Goal: Find contact information: Find contact information

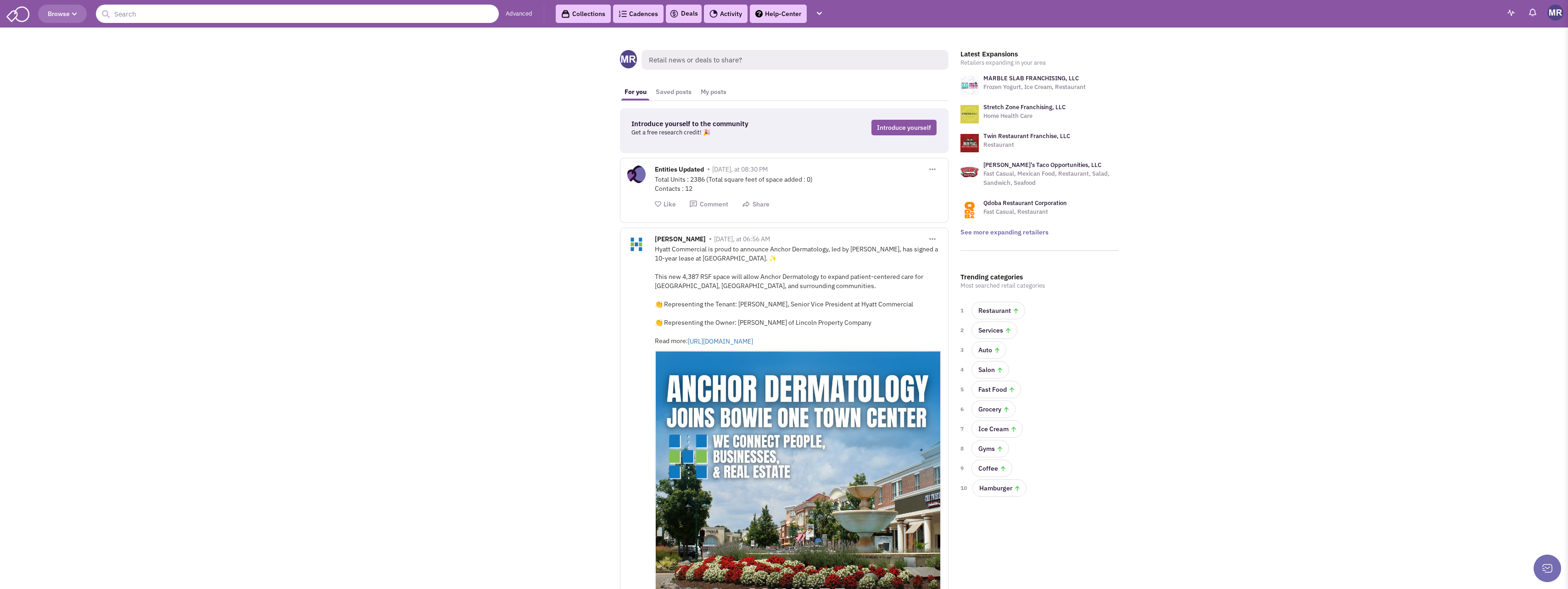
click at [409, 12] on input "text" at bounding box center [298, 14] width 403 height 18
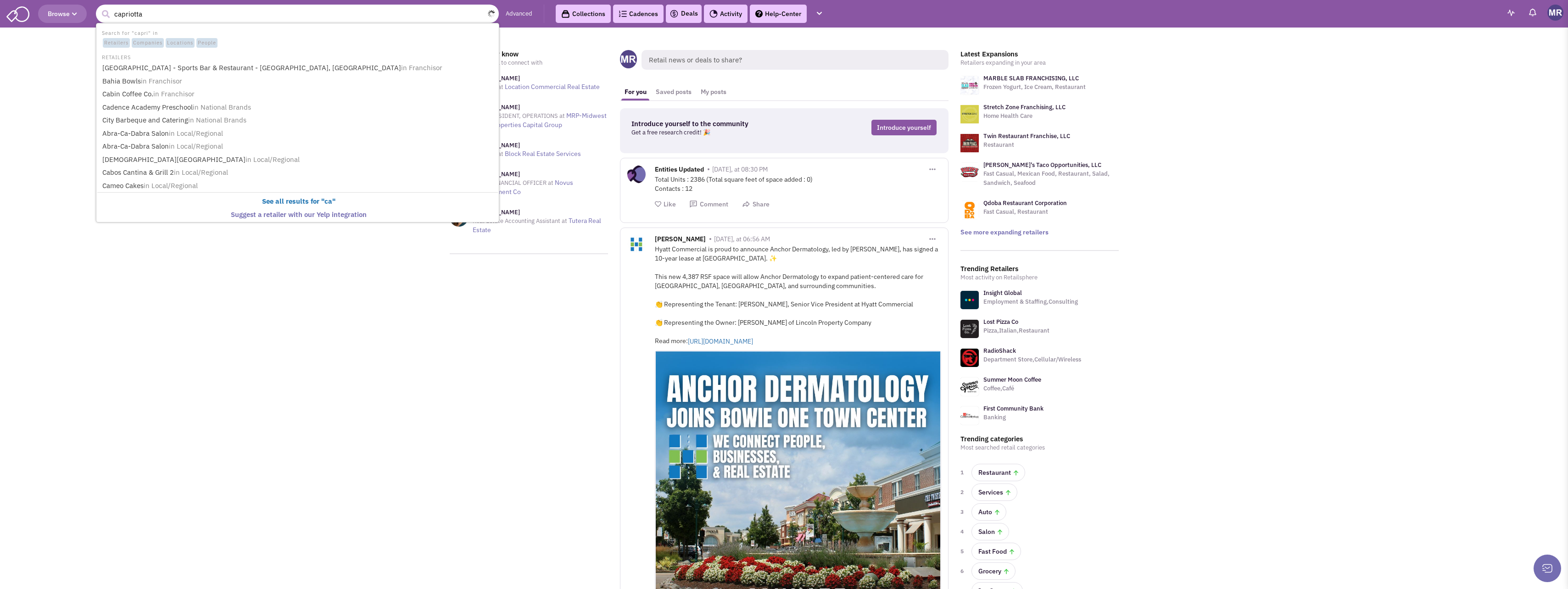
type input "capriott"
click at [383, 72] on link "Capriott i's Sandwich Shop and Capriotti's in Franchisor" at bounding box center [299, 68] width 398 height 12
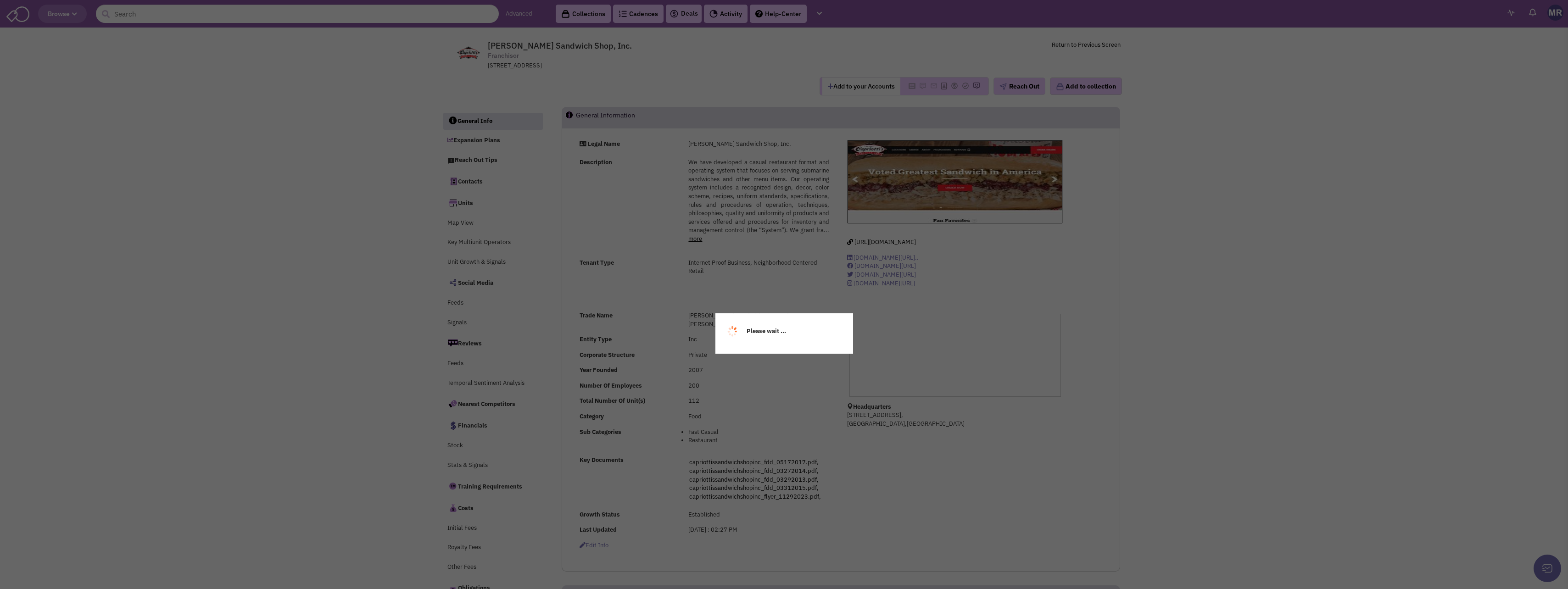
select select
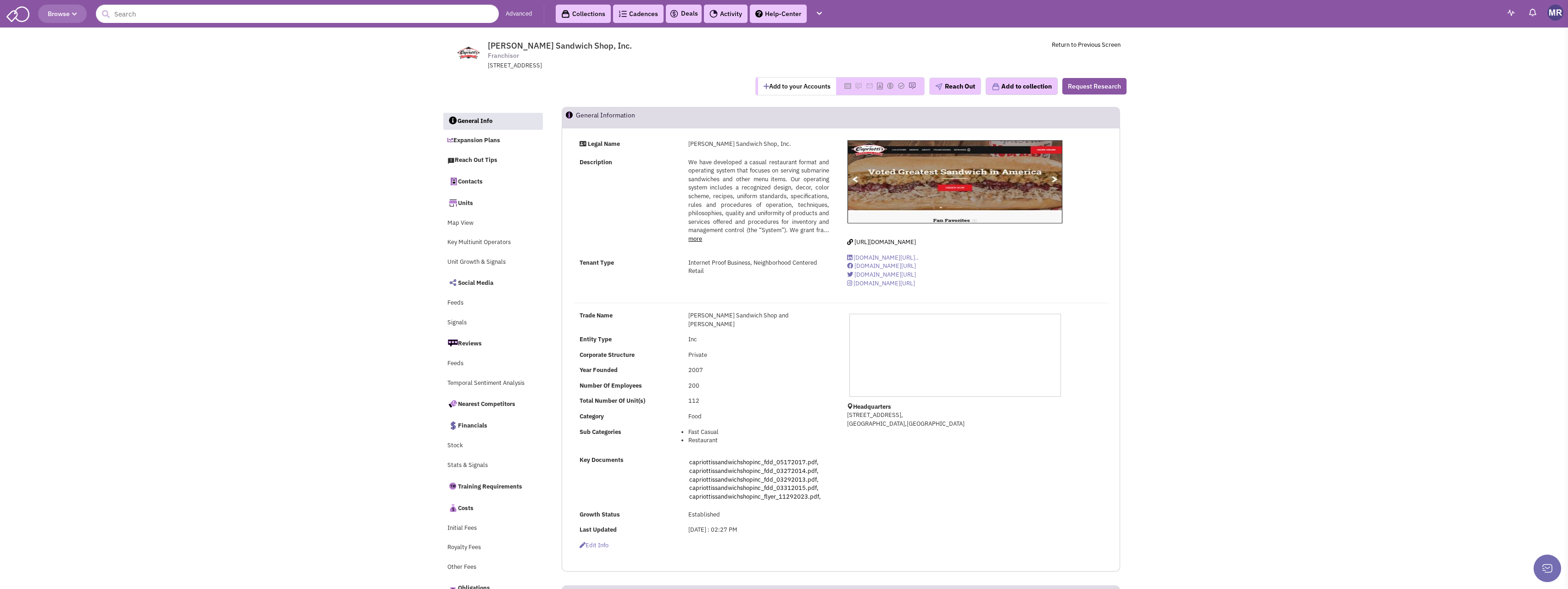
select select
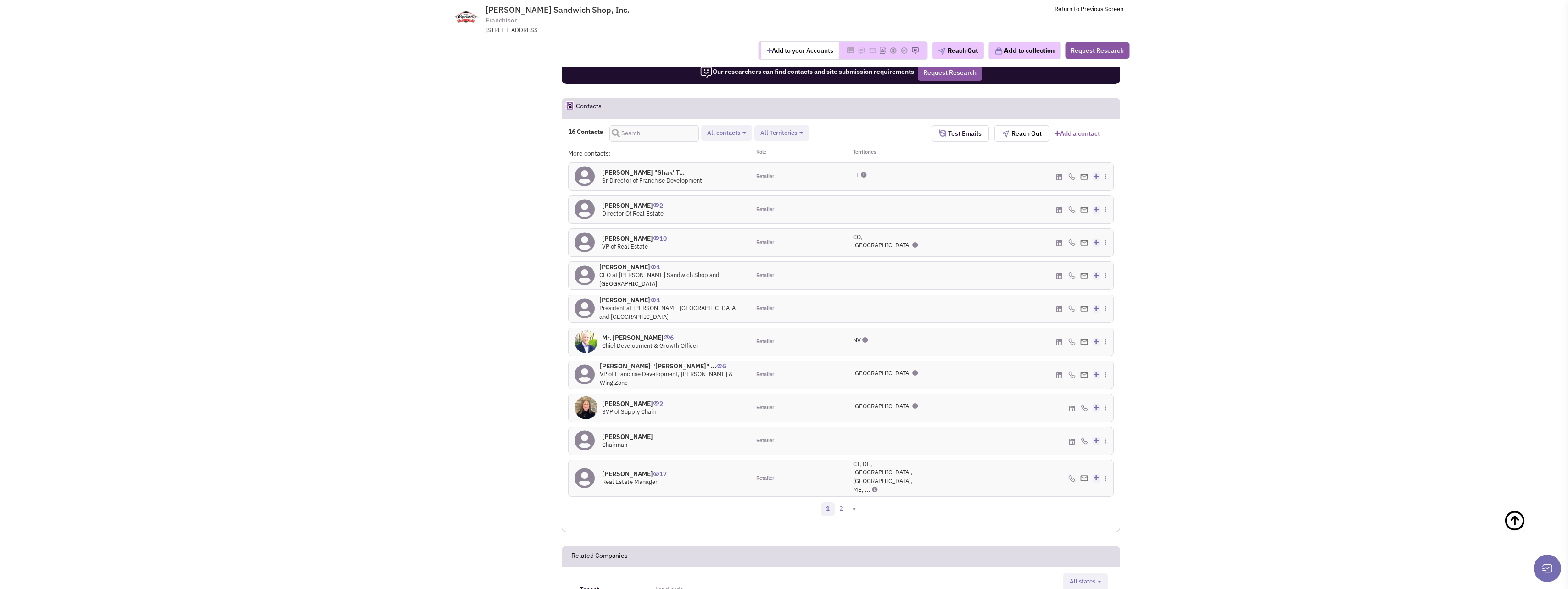
scroll to position [826, 0]
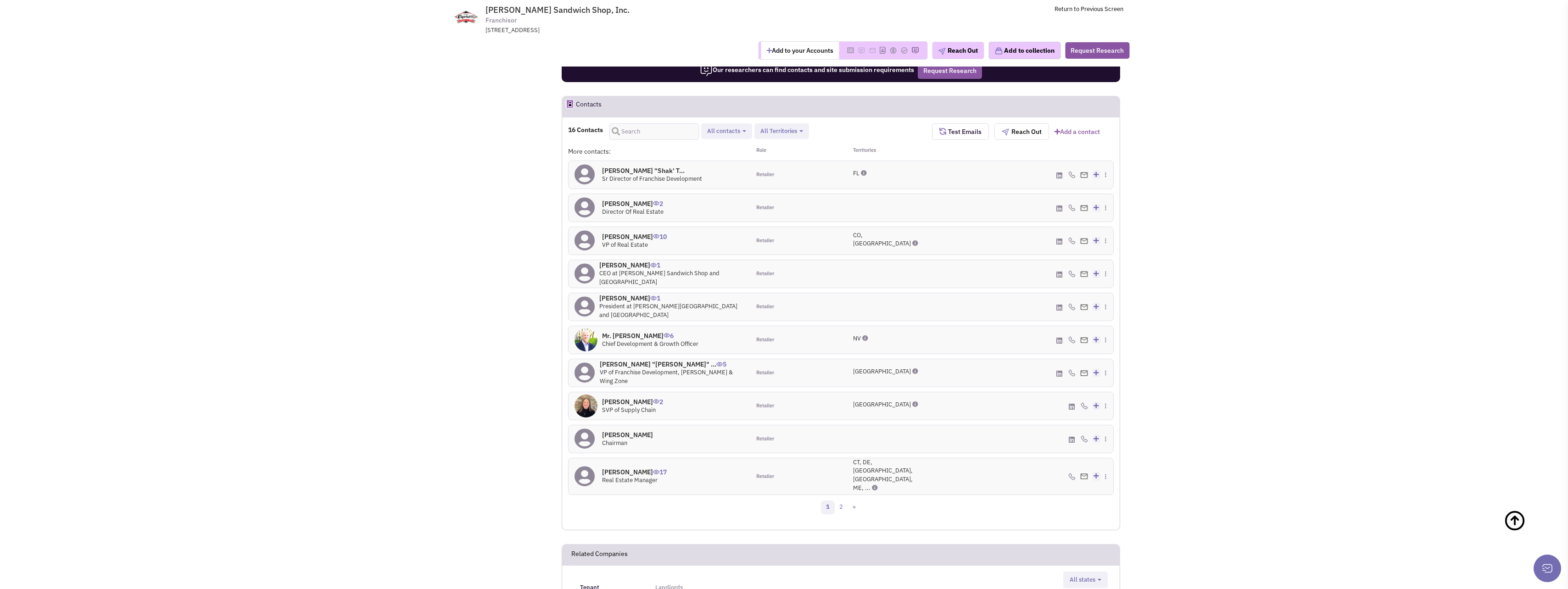
click at [872, 485] on icon at bounding box center [875, 488] width 6 height 6
click at [968, 500] on div "1 2 »" at bounding box center [841, 509] width 558 height 18
click at [839, 500] on link "2" at bounding box center [841, 507] width 14 height 14
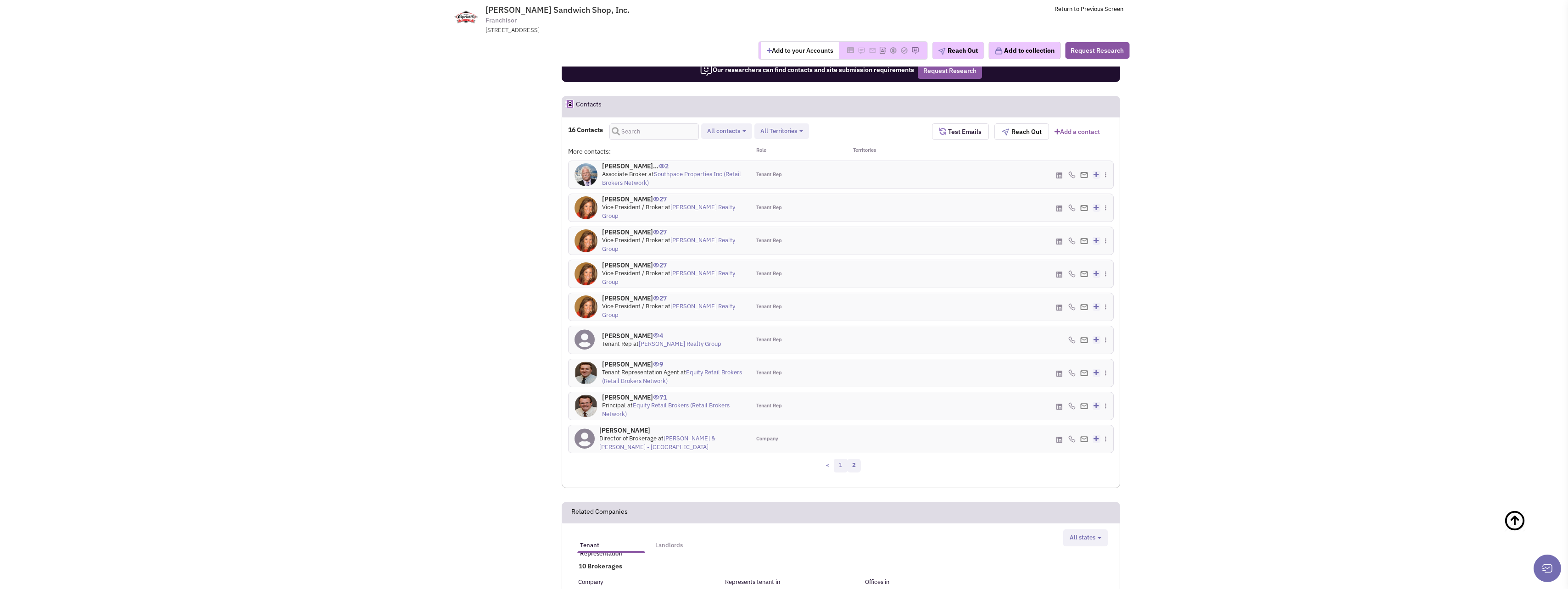
click at [836, 459] on link "1" at bounding box center [841, 465] width 14 height 14
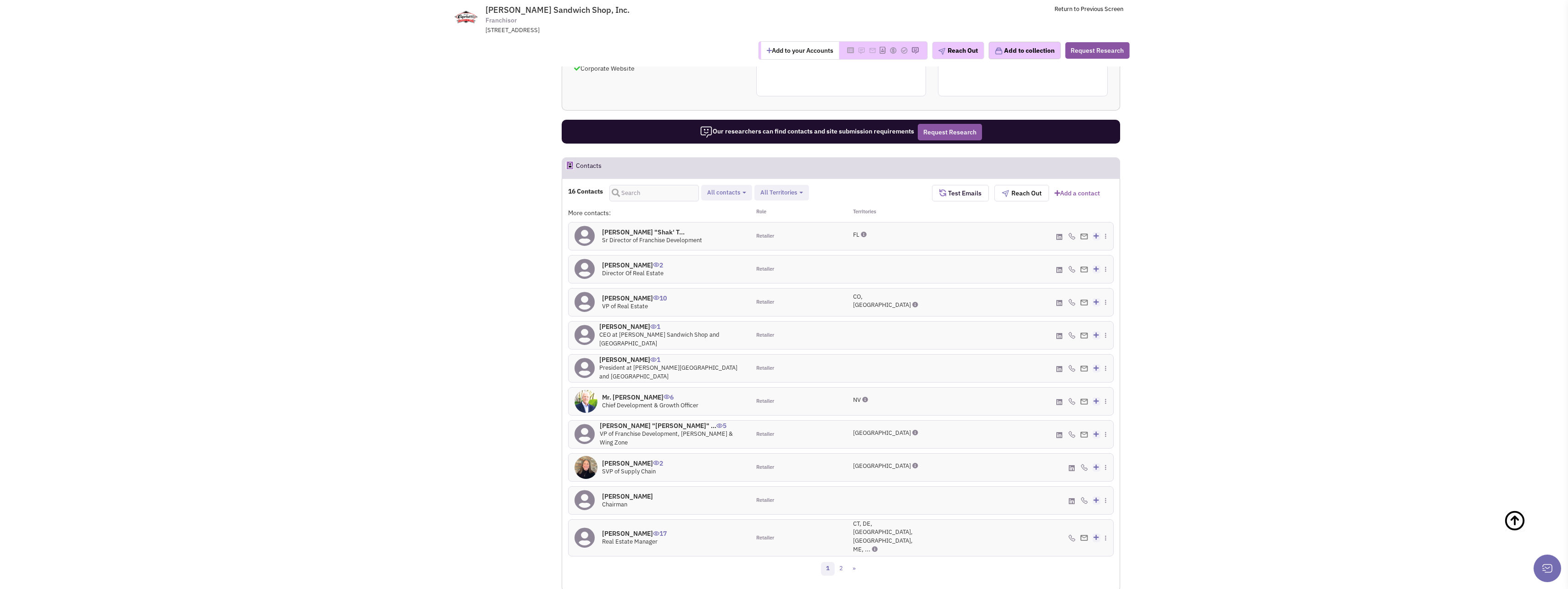
scroll to position [781, 0]
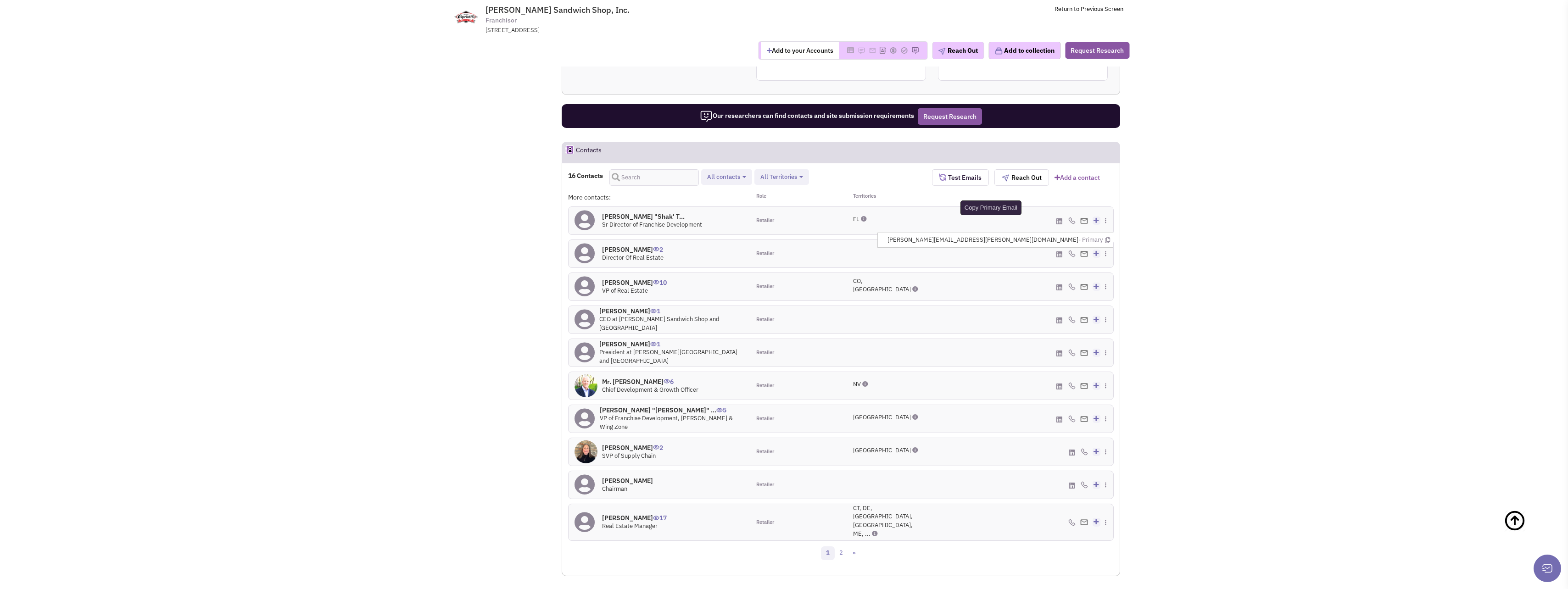
click at [1108, 237] on icon at bounding box center [1107, 240] width 5 height 6
